Goal: Information Seeking & Learning: Learn about a topic

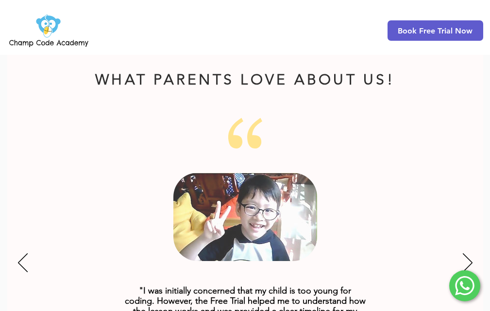
scroll to position [1215, 0]
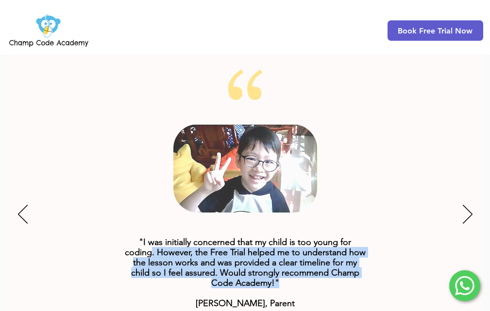
drag, startPoint x: 151, startPoint y: 238, endPoint x: 361, endPoint y: 273, distance: 213.3
click at [361, 273] on p ""I was initially concerned that my child is too young for coding. However, the …" at bounding box center [245, 273] width 243 height 71
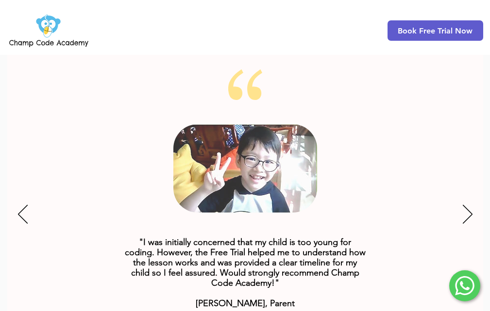
click at [468, 188] on div "Slideshow" at bounding box center [245, 215] width 476 height 292
click at [462, 190] on div "Slideshow" at bounding box center [245, 215] width 476 height 292
click at [467, 205] on icon "Next" at bounding box center [468, 214] width 10 height 19
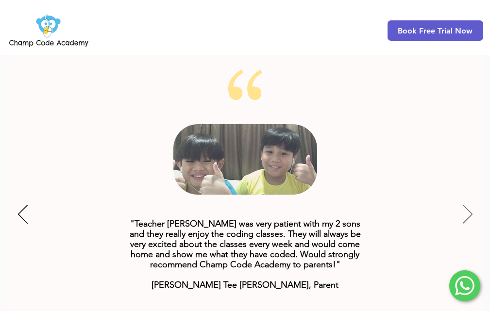
click at [467, 205] on icon "Next" at bounding box center [468, 214] width 10 height 19
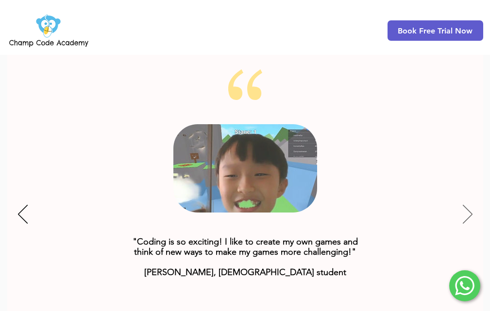
click at [472, 205] on icon "Next" at bounding box center [468, 214] width 10 height 19
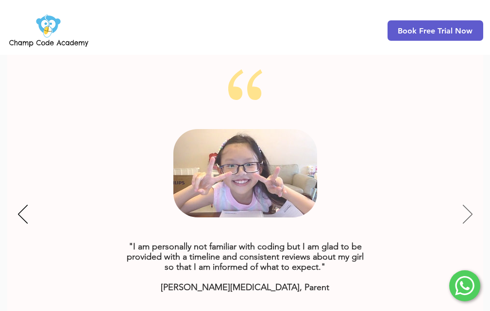
click at [472, 205] on icon "Next" at bounding box center [468, 214] width 10 height 19
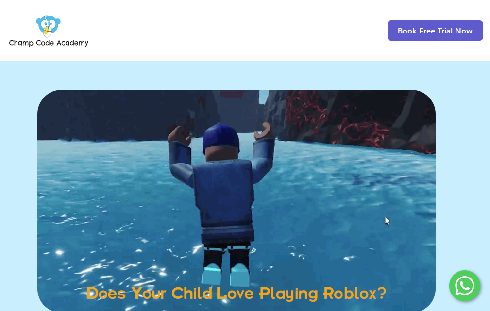
scroll to position [0, 0]
